Goal: Entertainment & Leisure: Consume media (video, audio)

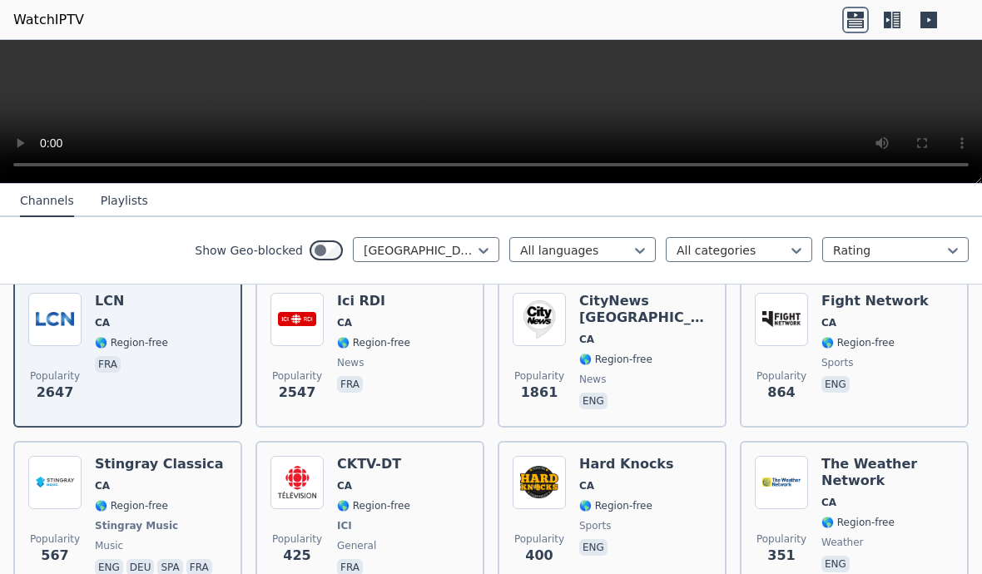
scroll to position [205, 0]
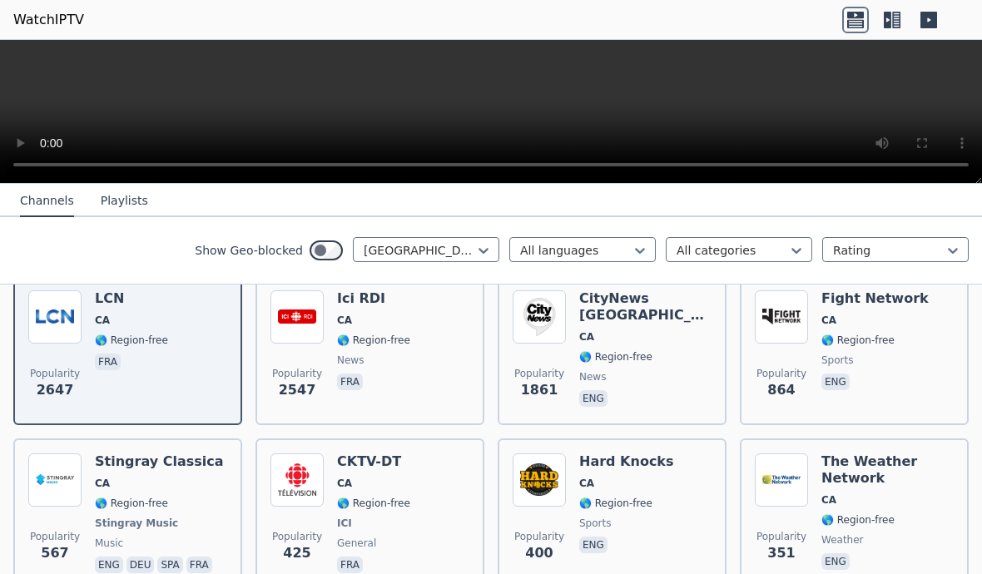
click at [178, 350] on div "Popularity 2647 LCN CA 🌎 Region-free fra" at bounding box center [127, 351] width 199 height 120
click at [358, 339] on span "🌎 Region-free" at bounding box center [373, 340] width 73 height 13
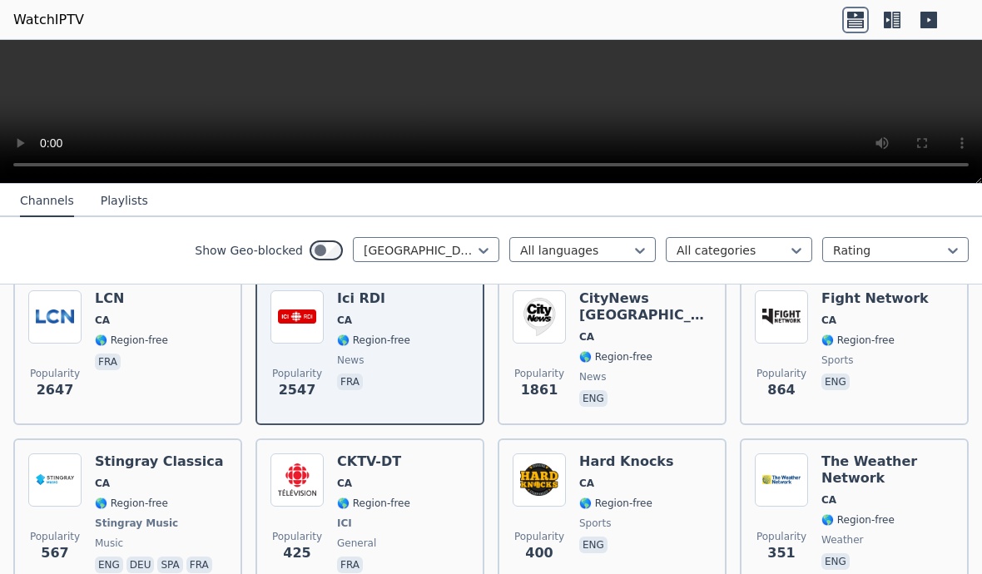
click at [527, 102] on video at bounding box center [491, 112] width 982 height 144
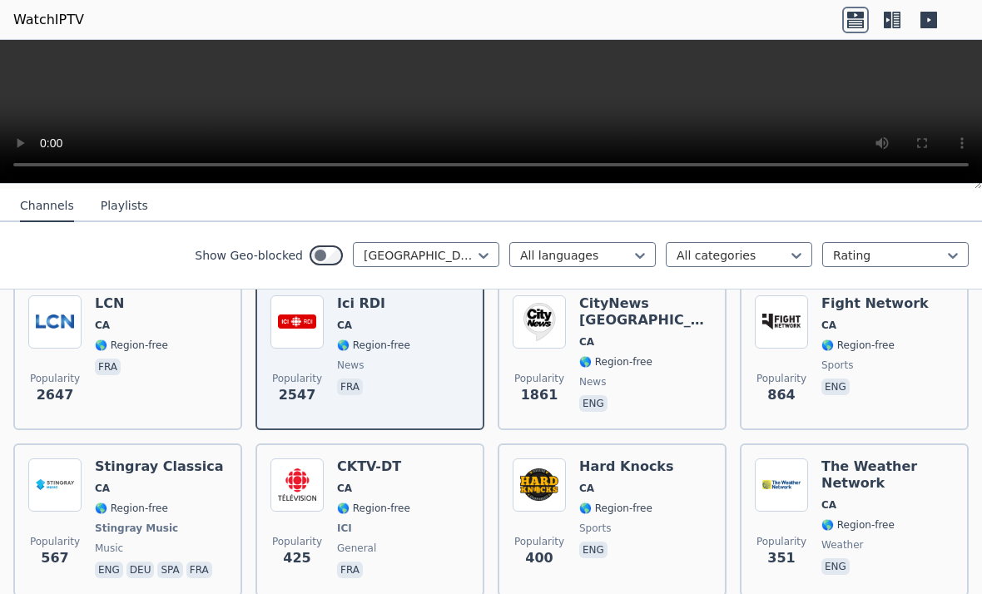
click at [4, 61] on video at bounding box center [491, 112] width 982 height 144
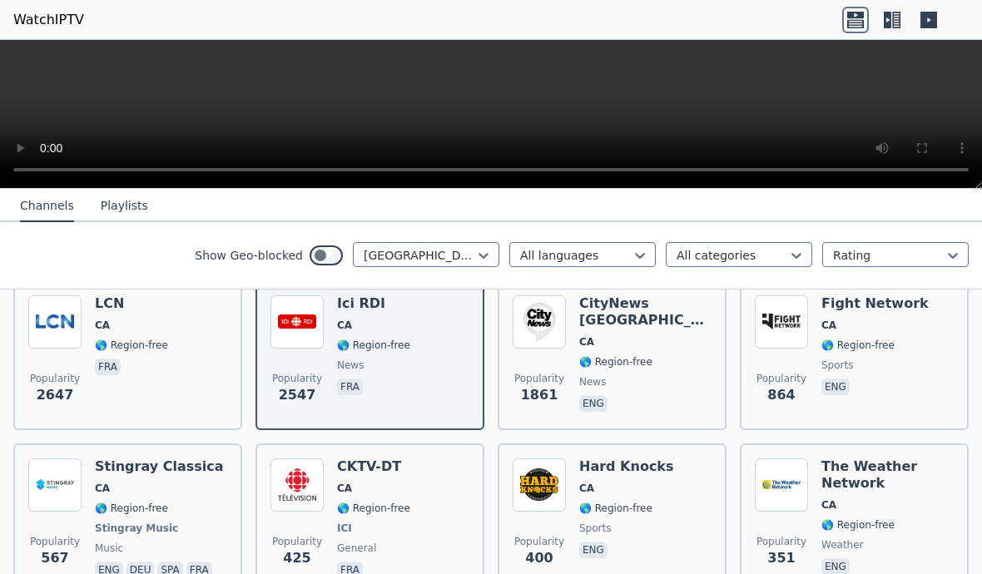
click at [139, 355] on div "LCN CA 🌎 Region-free fra" at bounding box center [131, 356] width 73 height 120
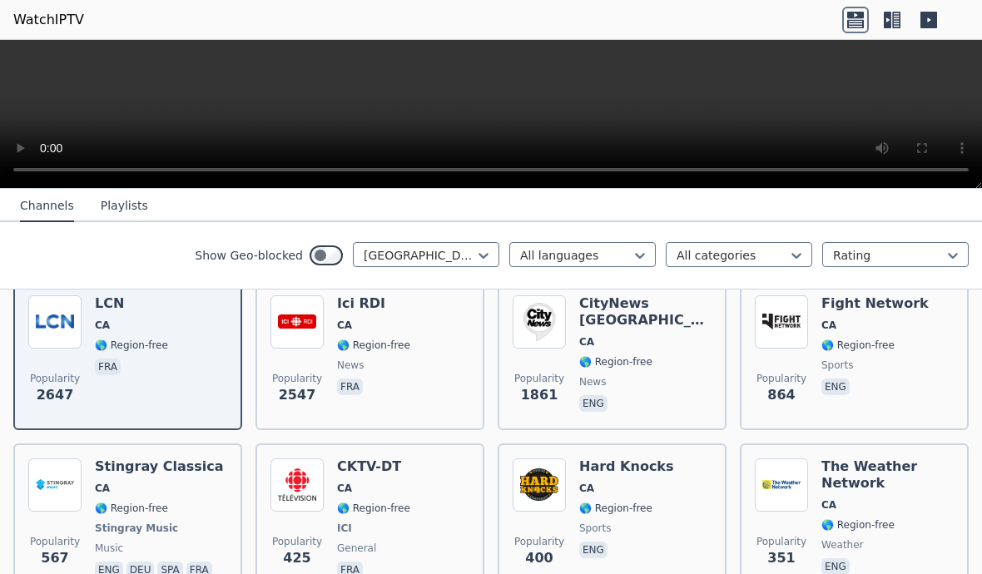
click at [161, 350] on span "🌎 Region-free" at bounding box center [131, 345] width 73 height 13
click at [494, 110] on video at bounding box center [491, 114] width 982 height 149
click at [484, 121] on video at bounding box center [491, 114] width 982 height 149
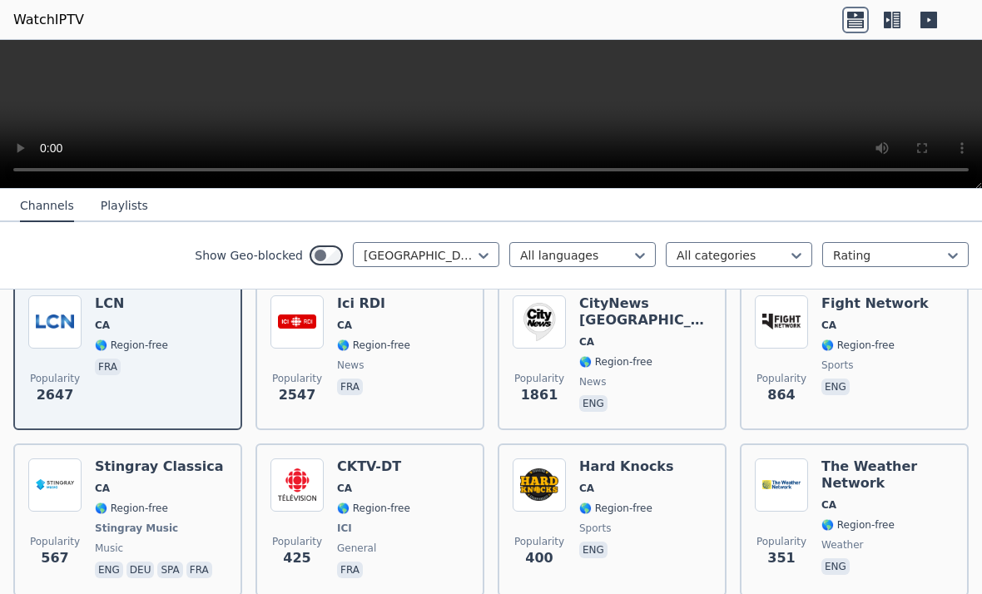
click at [11, 58] on video at bounding box center [491, 114] width 982 height 149
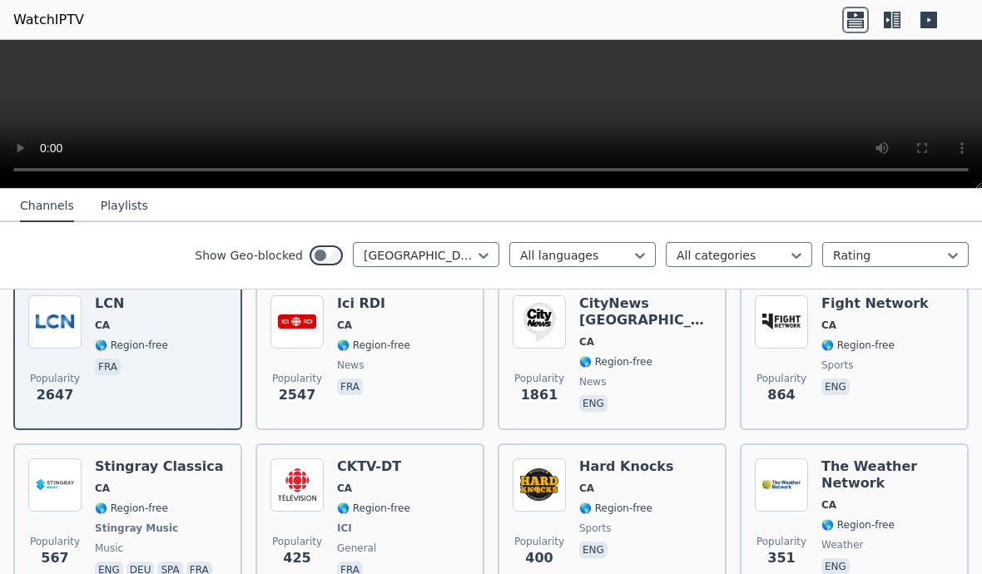
click at [497, 111] on video at bounding box center [491, 114] width 982 height 149
click at [173, 364] on div "Popularity 2647 LCN CA 🌎 Region-free fra" at bounding box center [127, 356] width 199 height 120
click at [167, 371] on div "Popularity 2647 LCN CA 🌎 Region-free fra" at bounding box center [127, 356] width 199 height 120
click at [189, 369] on div "Popularity 2647 LCN CA 🌎 Region-free fra" at bounding box center [127, 356] width 199 height 120
click at [544, 113] on video at bounding box center [491, 114] width 982 height 149
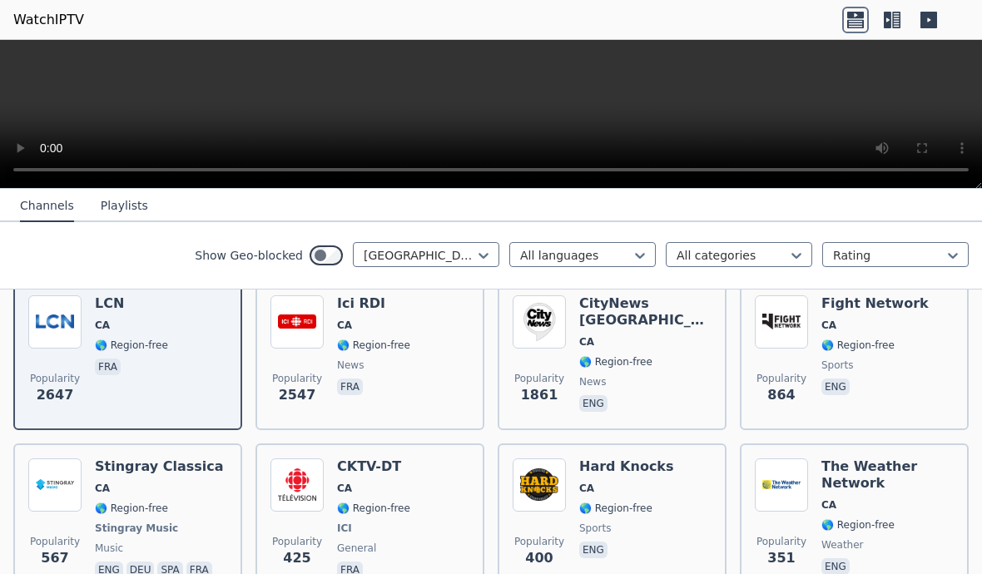
click at [19, 59] on video at bounding box center [491, 114] width 982 height 149
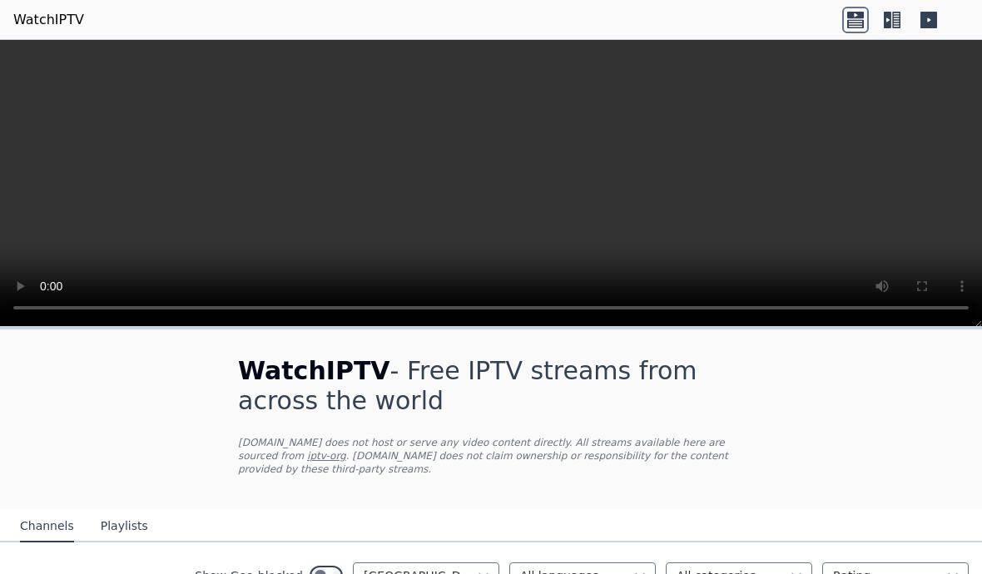
click at [493, 195] on video at bounding box center [491, 183] width 982 height 287
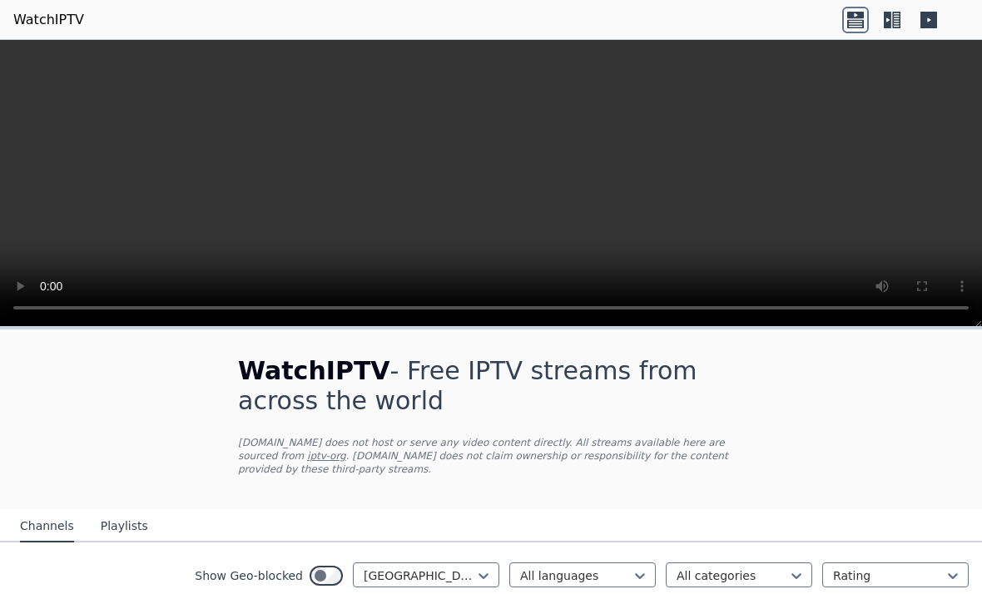
click at [22, 57] on video at bounding box center [491, 183] width 982 height 287
